Goal: Use online tool/utility: Use online tool/utility

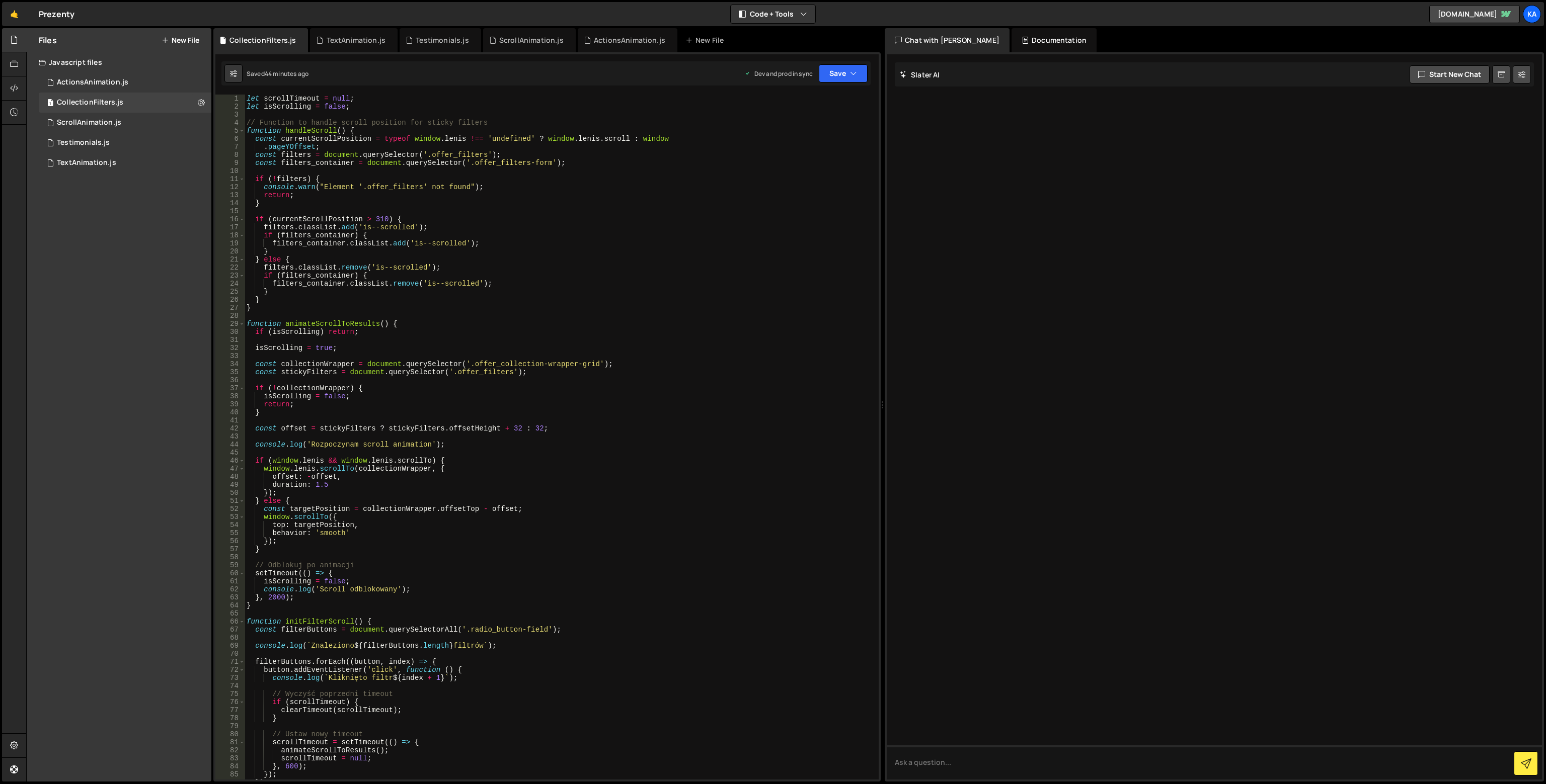
click at [573, 298] on div "let scrollTimeout = null ; let isScrolling = false ; // Function to handle scro…" at bounding box center [560, 445] width 630 height 701
type textarea "setTimeout(init, 1000);"
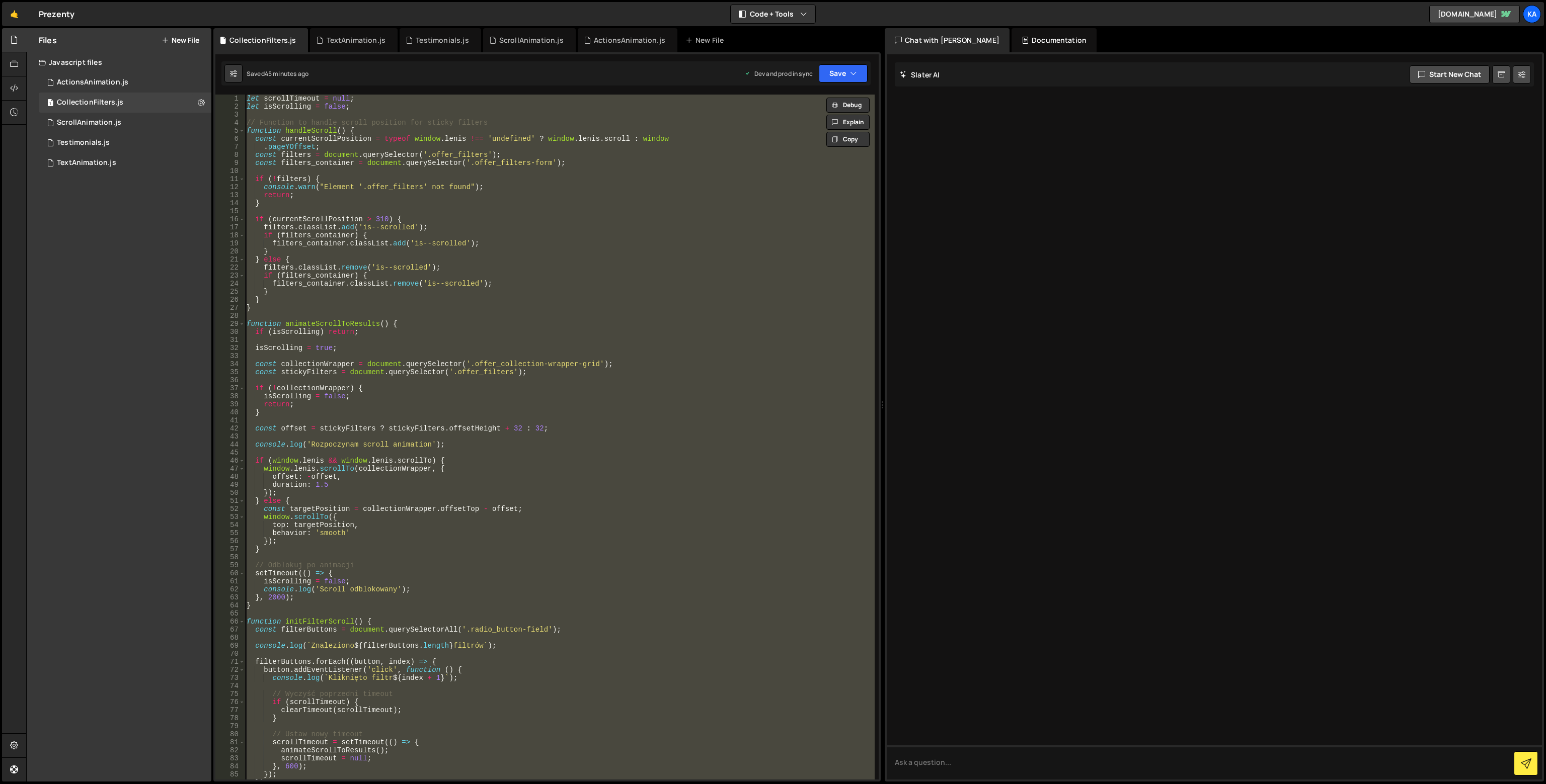
click at [493, 377] on div "let scrollTimeout = null ; let isScrolling = false ; // Function to handle scro…" at bounding box center [560, 437] width 630 height 685
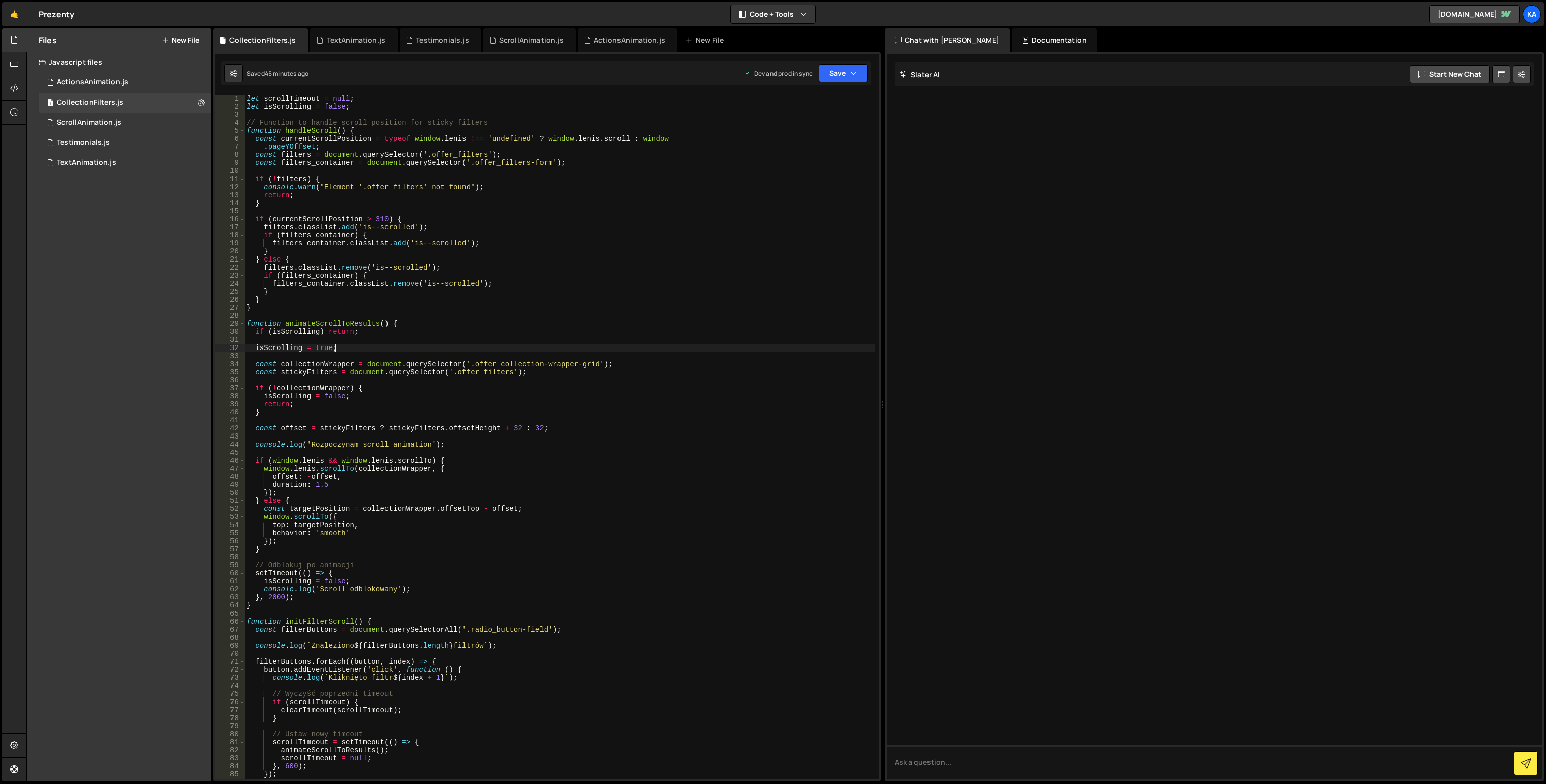
click at [350, 344] on div "let scrollTimeout = null ; let isScrolling = false ; // Function to handle scro…" at bounding box center [560, 445] width 630 height 701
type textarea "isScrolling = true;"
click at [283, 380] on div "let scrollTimeout = null ; let isScrolling = false ; // Function to handle scro…" at bounding box center [560, 445] width 630 height 701
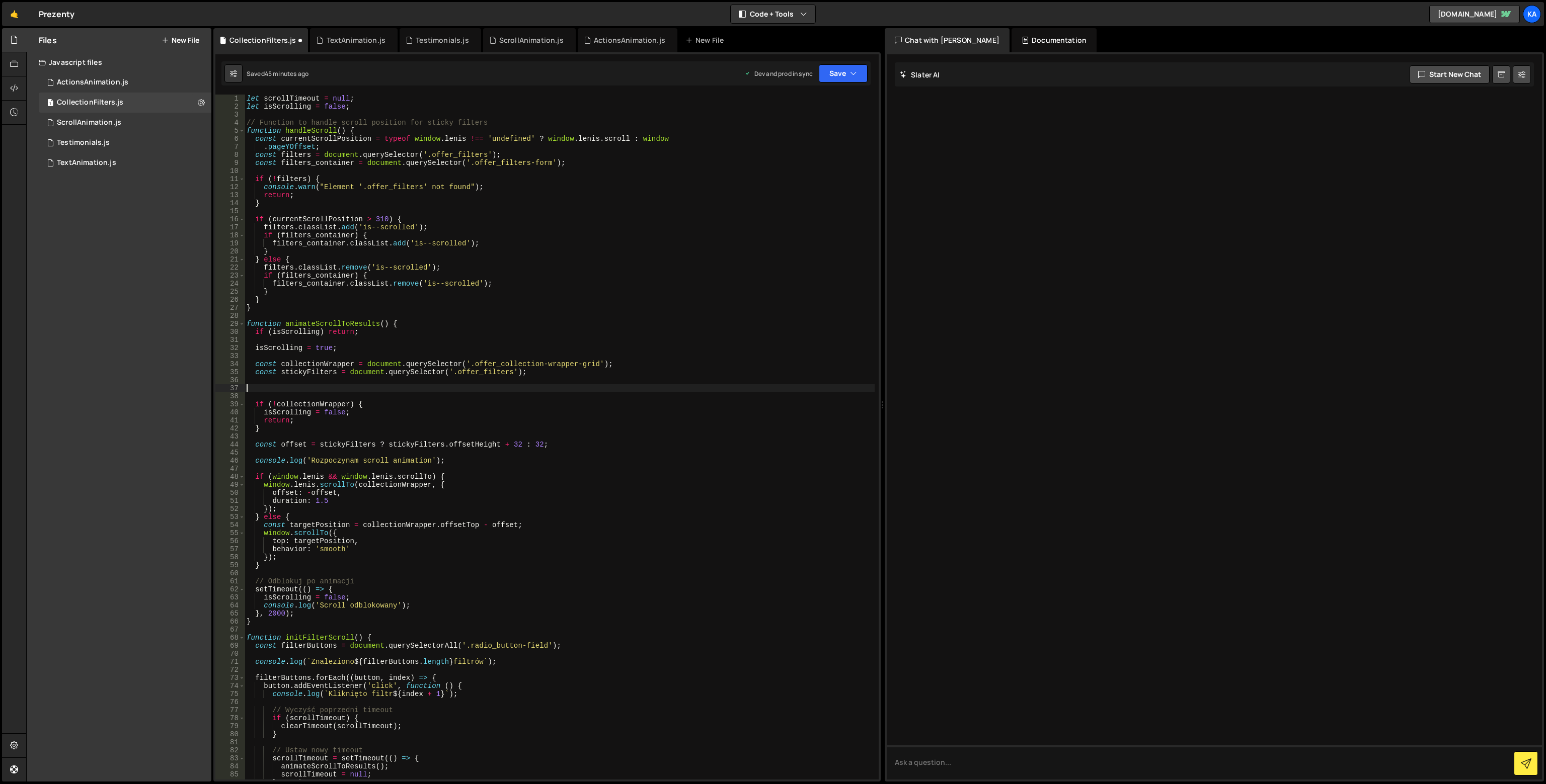
paste textarea "console.log('Target position:', collectionWrapper.offsetTop - offset);"
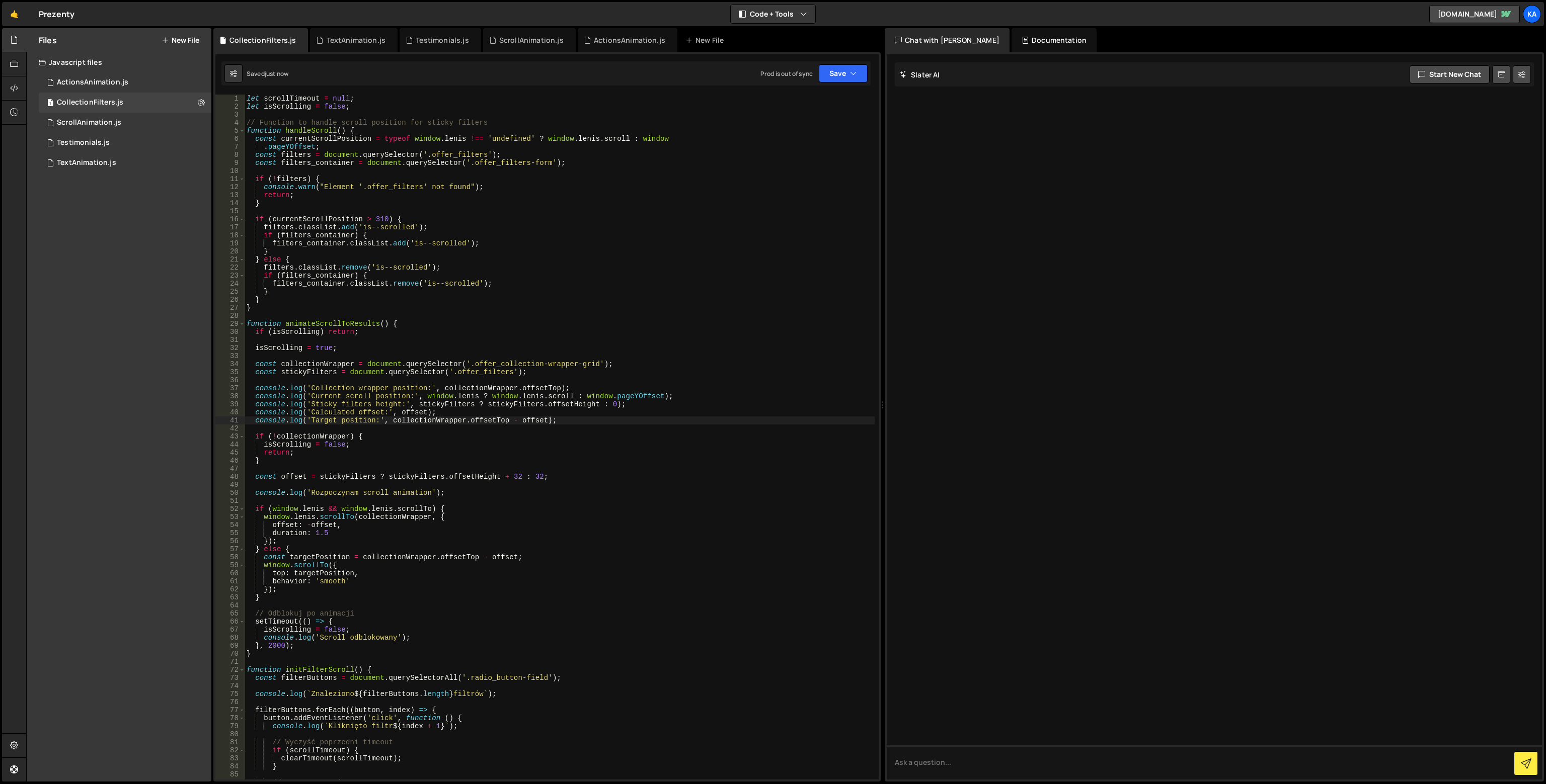
click at [850, 83] on div "Saved just now Prod is out of sync Upgrade to Edit Save Save to Staging S Saved…" at bounding box center [546, 73] width 649 height 24
click at [850, 78] on icon "button" at bounding box center [853, 73] width 7 height 10
click at [818, 133] on div "Save to Production S" at bounding box center [810, 131] width 104 height 10
click at [834, 75] on button "Save" at bounding box center [843, 73] width 49 height 18
click at [793, 139] on div "40 seconds ago" at bounding box center [797, 142] width 45 height 8
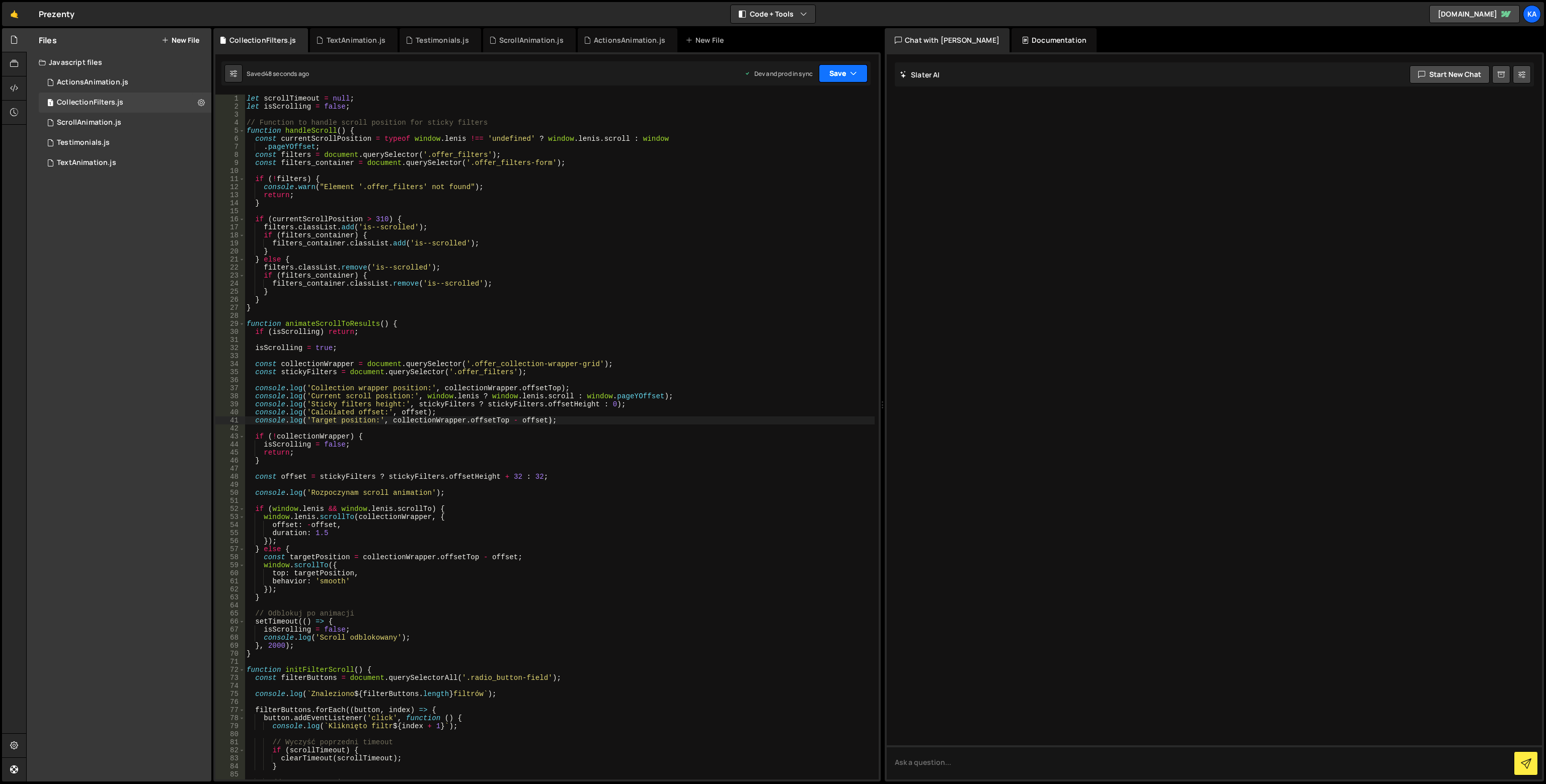
click at [846, 70] on button "Save" at bounding box center [843, 73] width 49 height 18
click at [823, 92] on button "Save to Staging S Saved 49 seconds ago" at bounding box center [810, 104] width 121 height 33
click at [831, 76] on button "Save" at bounding box center [843, 73] width 49 height 18
click at [814, 128] on div "Save to Production S" at bounding box center [810, 131] width 104 height 10
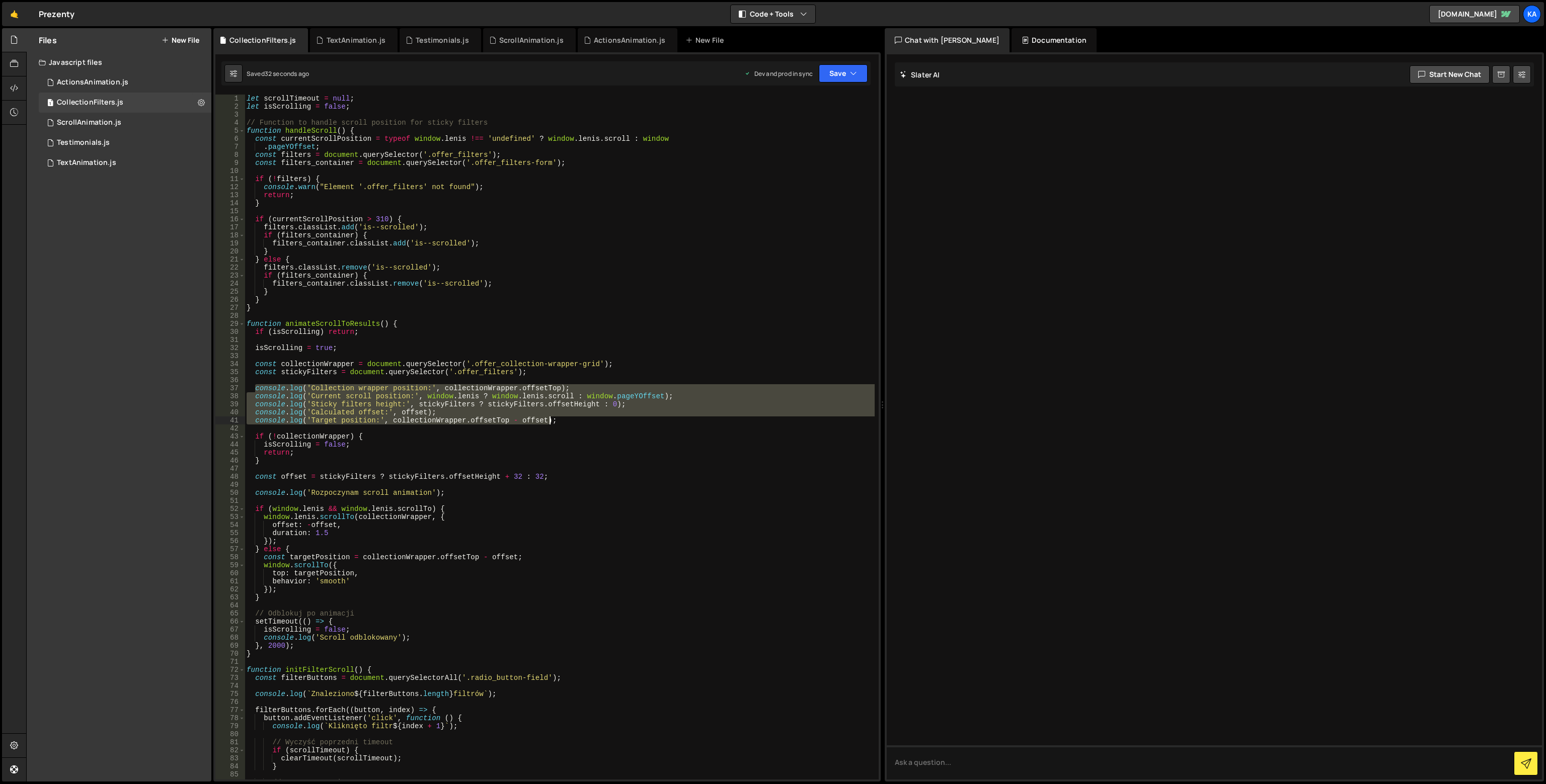
drag, startPoint x: 254, startPoint y: 389, endPoint x: 709, endPoint y: 419, distance: 456.0
click at [709, 419] on div "let scrollTimeout = null ; let isScrolling = false ; // Function to handle scro…" at bounding box center [560, 445] width 630 height 701
type textarea "console.log('Calculated offset:', offset); console.log('Target position:', coll…"
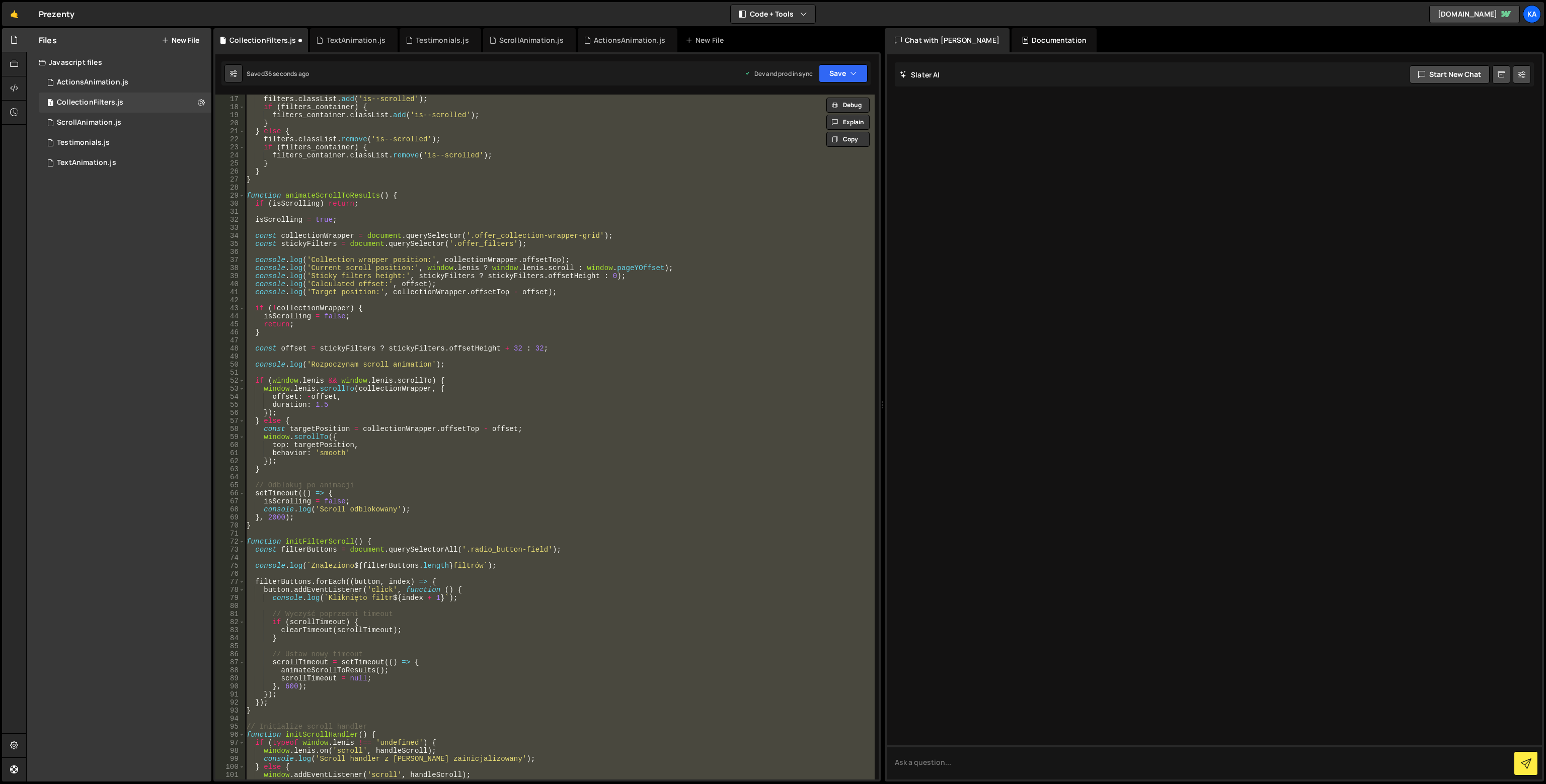
scroll to position [128, 0]
click at [254, 503] on div "if ( currentScrollPosition > 310 ) { filters . classList . add ( 'is--scrolled'…" at bounding box center [560, 437] width 630 height 685
type textarea "isScrolling = false;"
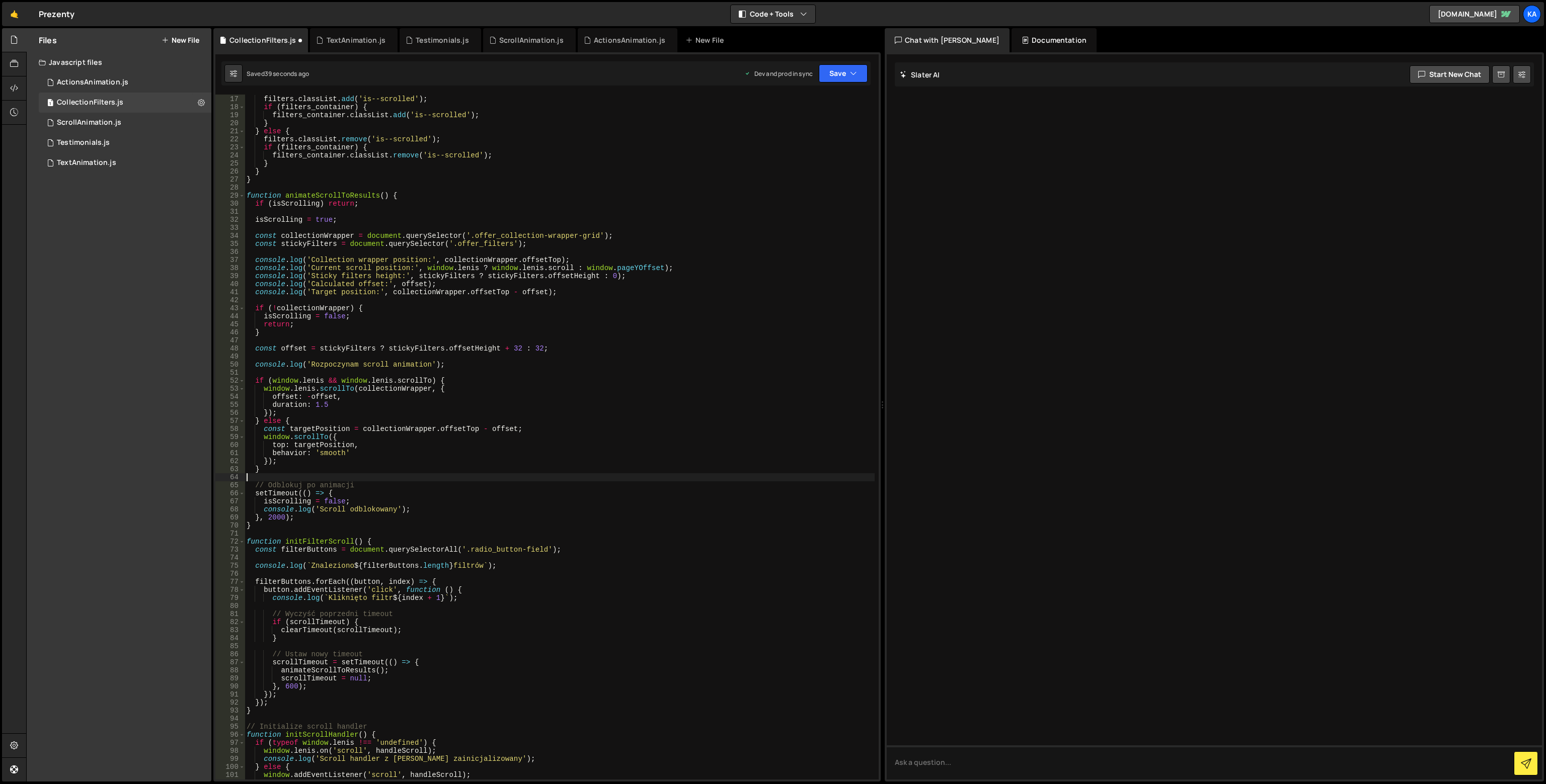
click at [275, 478] on div "if ( currentScrollPosition > 310 ) { filters . classList . add ( 'is--scrolled'…" at bounding box center [560, 437] width 630 height 701
type textarea "setTimeout(init, 1000);"
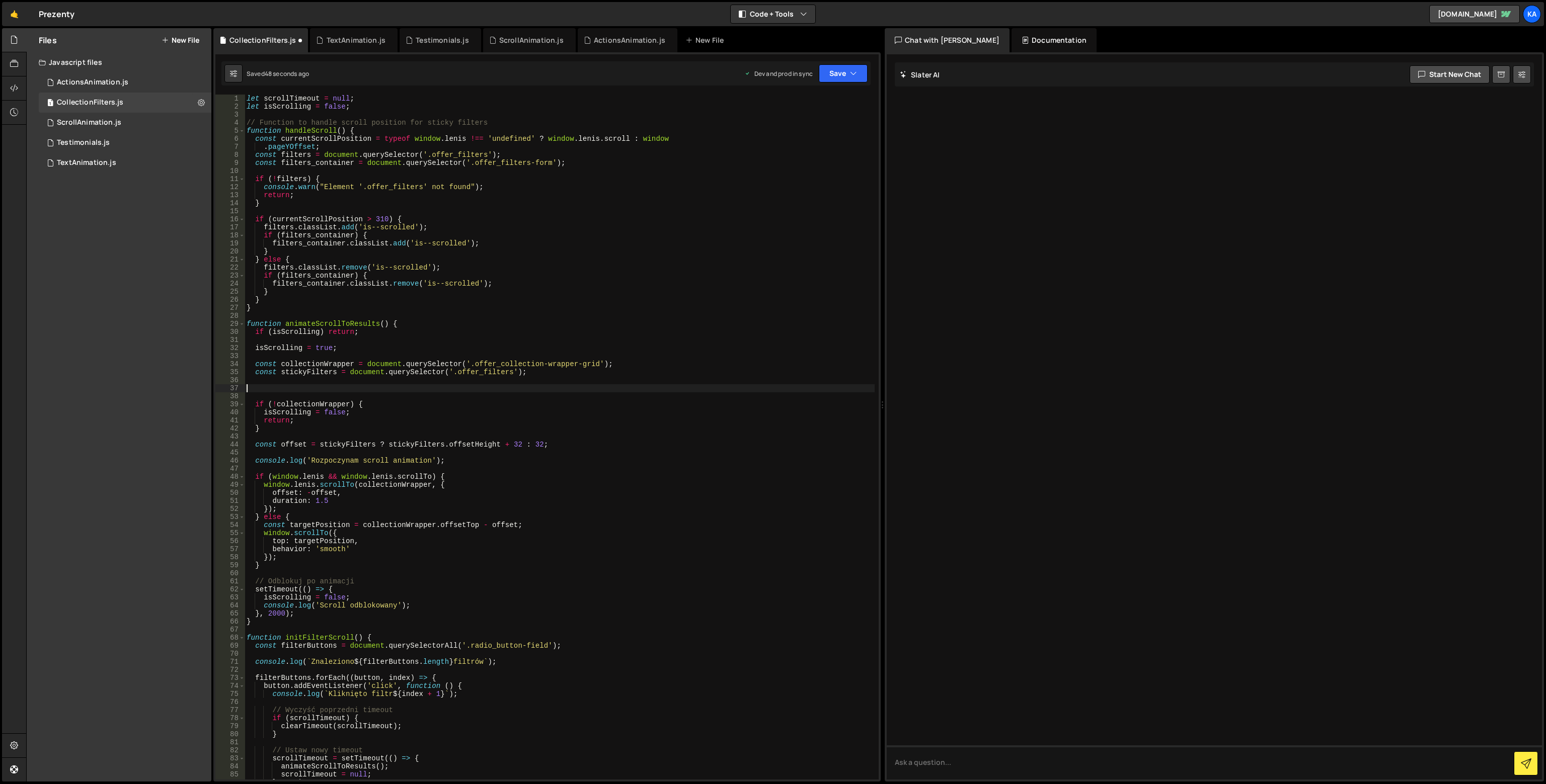
scroll to position [0, 0]
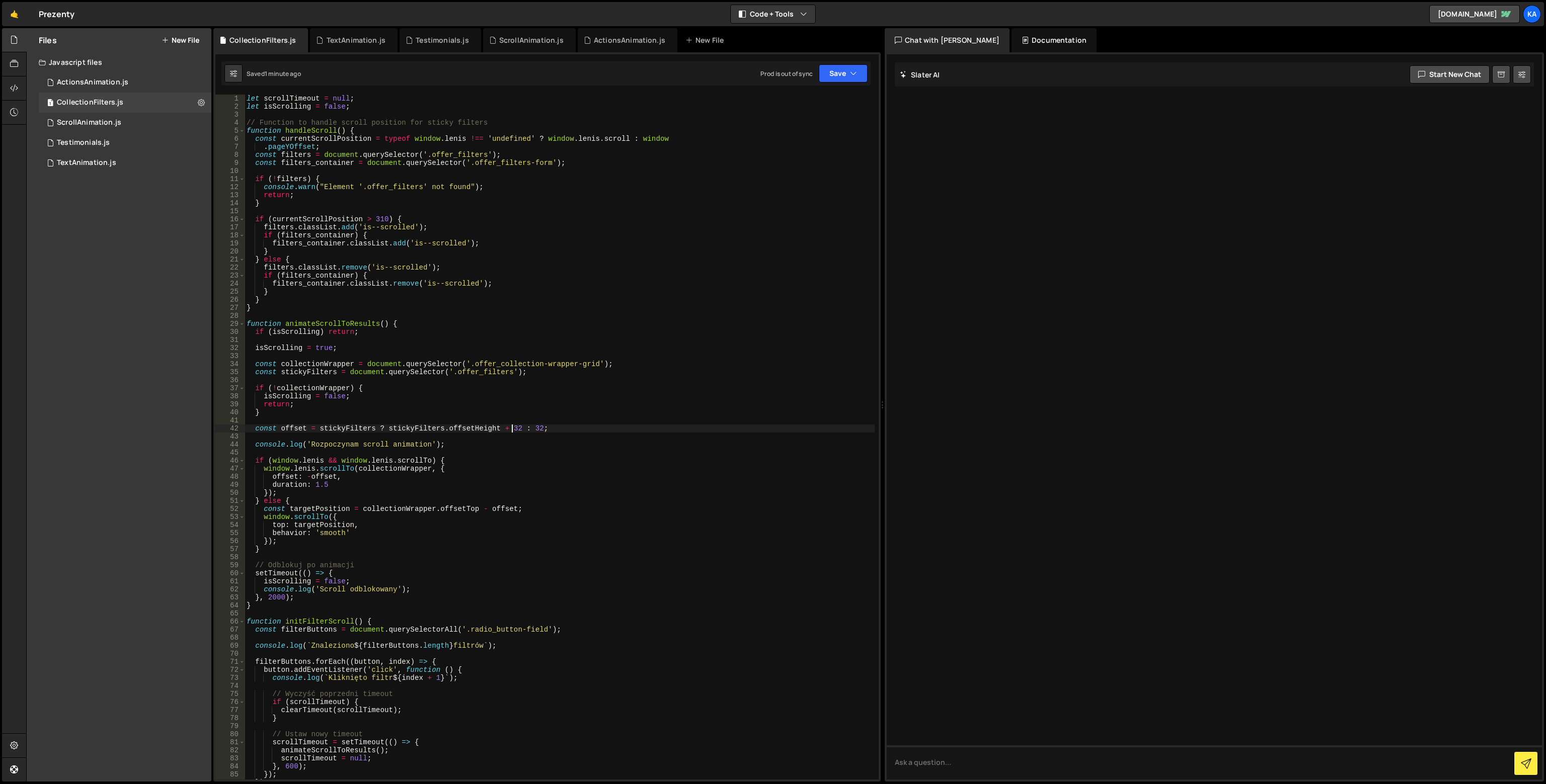
click at [510, 428] on div "let scrollTimeout = null ; let isScrolling = false ; // Function to handle scro…" at bounding box center [560, 445] width 630 height 701
type textarea "const offset = stickyFilters ? stickyFilters.offsetHeight + 66 : 66;"
